Goal: Find contact information: Find contact information

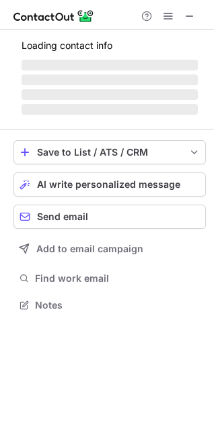
scroll to position [291, 214]
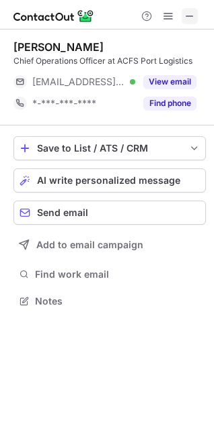
click at [184, 17] on span at bounding box center [189, 16] width 11 height 11
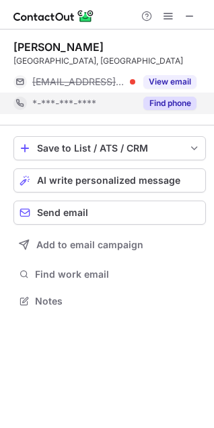
click at [163, 103] on button "Find phone" at bounding box center [169, 103] width 53 height 13
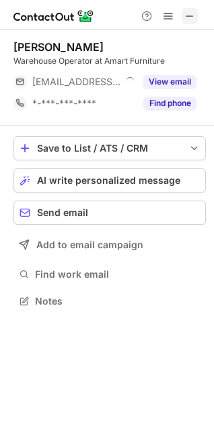
click at [181, 17] on button at bounding box center [189, 16] width 16 height 16
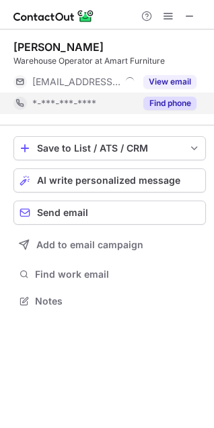
click at [143, 95] on div "Find phone" at bounding box center [165, 103] width 61 height 21
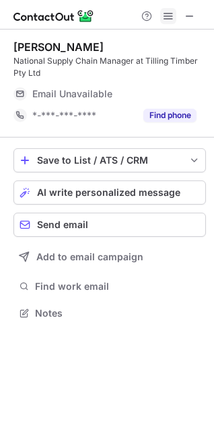
scroll to position [325, 214]
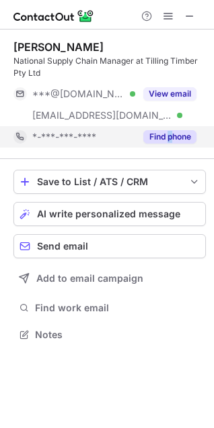
click at [169, 132] on div "Find phone" at bounding box center [165, 136] width 61 height 21
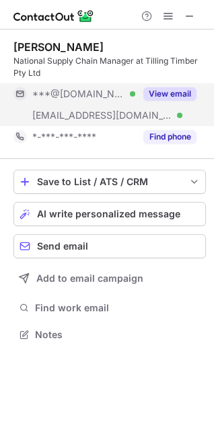
click at [164, 90] on button "View email" at bounding box center [169, 93] width 53 height 13
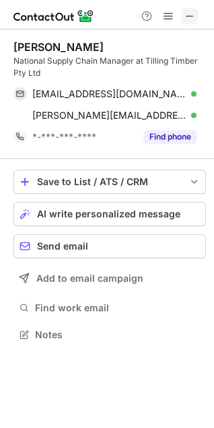
click at [193, 13] on span at bounding box center [189, 16] width 11 height 11
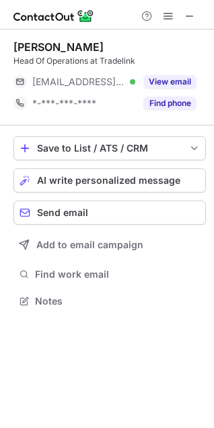
scroll to position [6, 6]
